Goal: Feedback & Contribution: Submit feedback/report problem

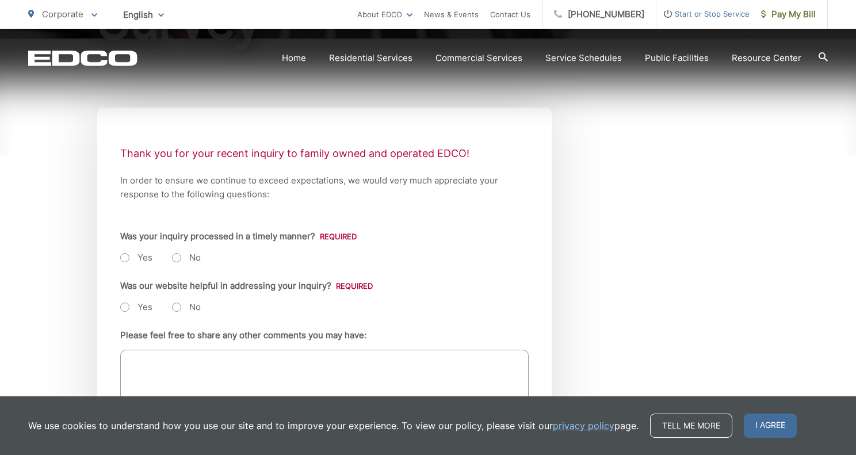
scroll to position [197, 0]
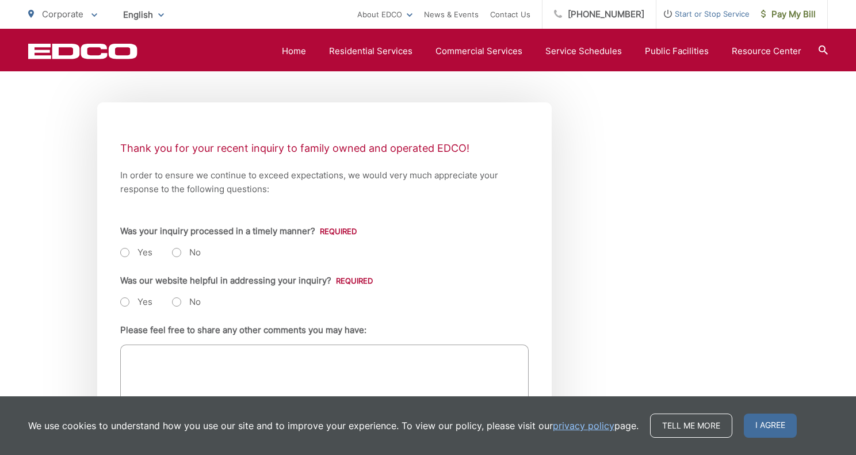
click at [124, 253] on label "Yes" at bounding box center [136, 253] width 32 height 12
radio input "true"
click at [127, 303] on label "Yes" at bounding box center [136, 302] width 32 height 12
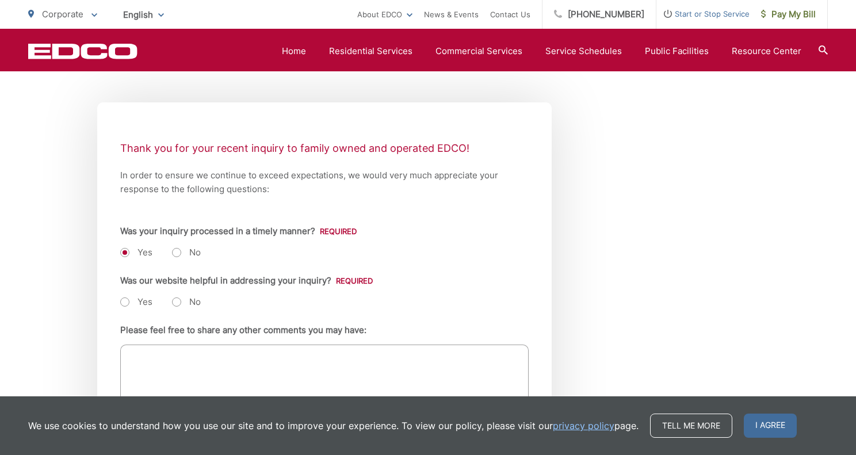
radio input "true"
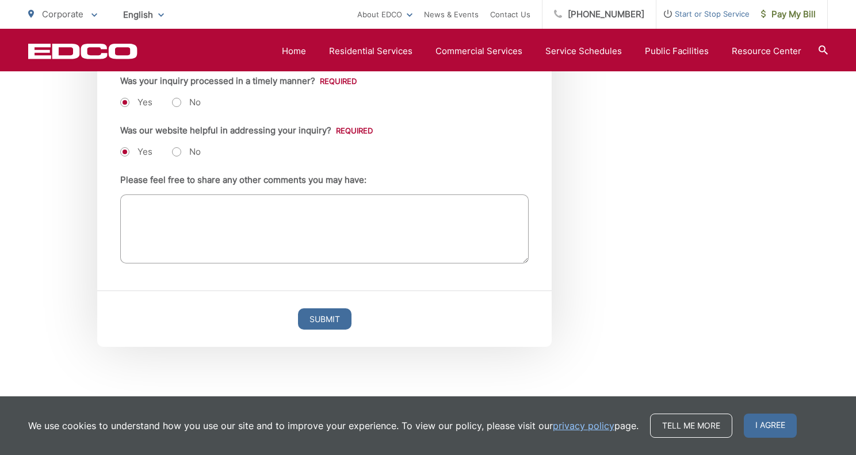
scroll to position [344, 0]
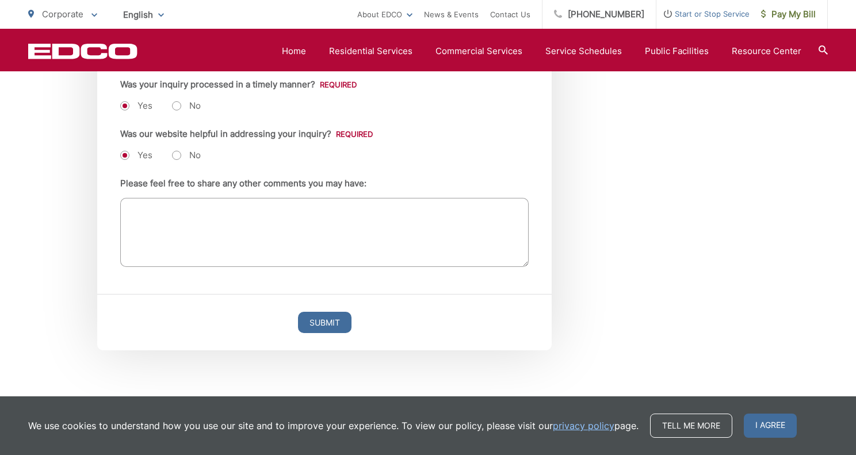
click at [150, 212] on textarea "Please feel free to share any other comments you may have:" at bounding box center [324, 232] width 409 height 69
type textarea "I requested a bulk item pickup online, and my bulk item was picked up on the ne…"
click at [317, 321] on input "Submit" at bounding box center [325, 322] width 54 height 21
